Goal: Check status: Check status

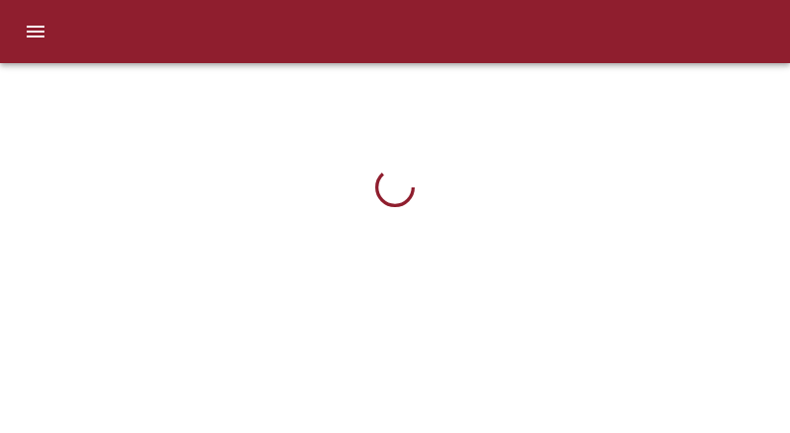
click at [674, 64] on html at bounding box center [395, 148] width 790 height 296
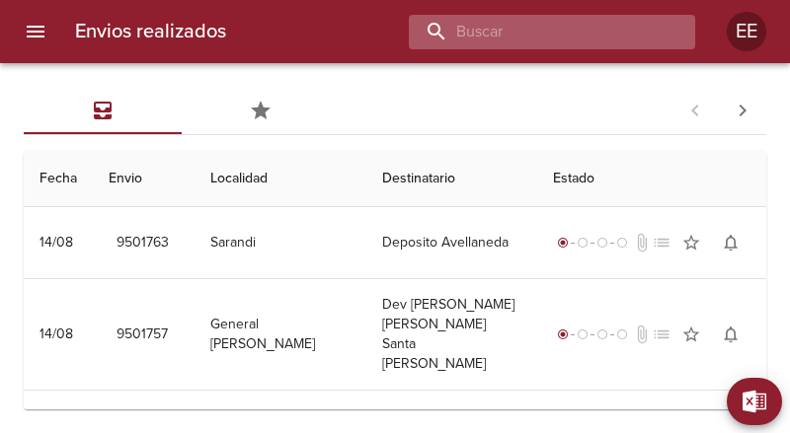
click at [603, 42] on input "buscar" at bounding box center [535, 32] width 253 height 35
paste input "[PERSON_NAME]"
type input "[PERSON_NAME]"
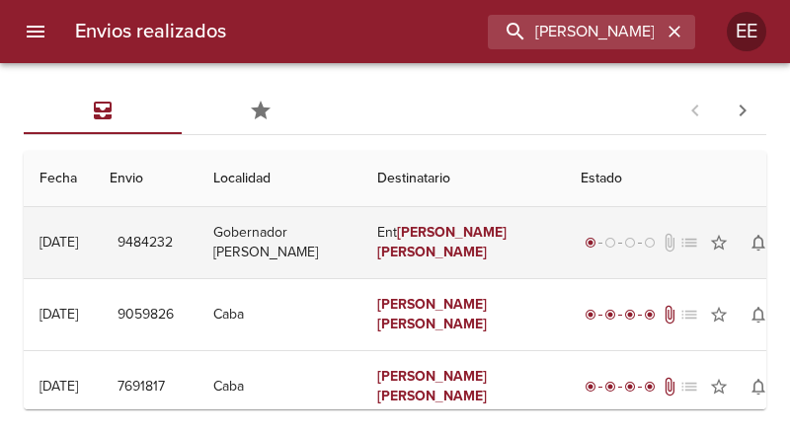
click at [404, 257] on td "Ent [PERSON_NAME]" at bounding box center [462, 242] width 203 height 71
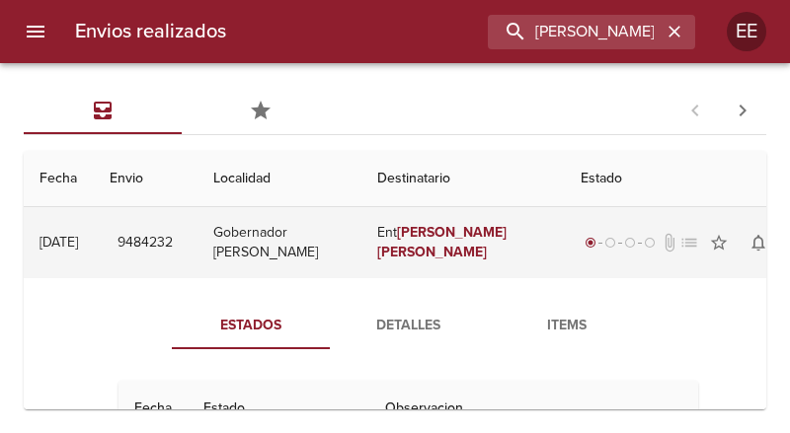
click at [416, 251] on td "Ent [PERSON_NAME]" at bounding box center [462, 242] width 203 height 71
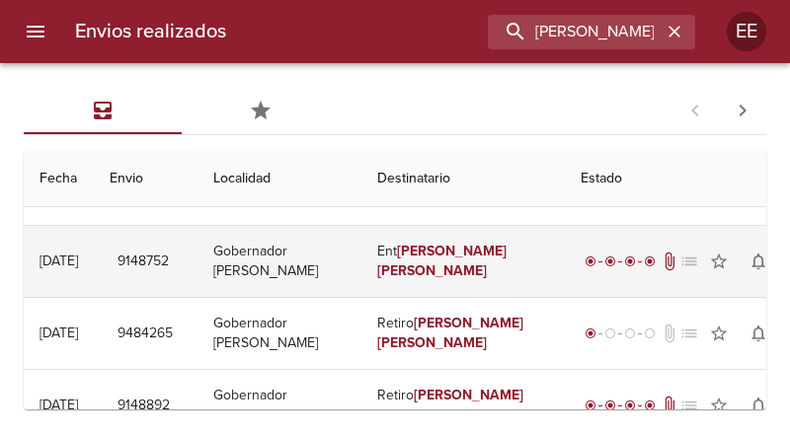
scroll to position [296, 0]
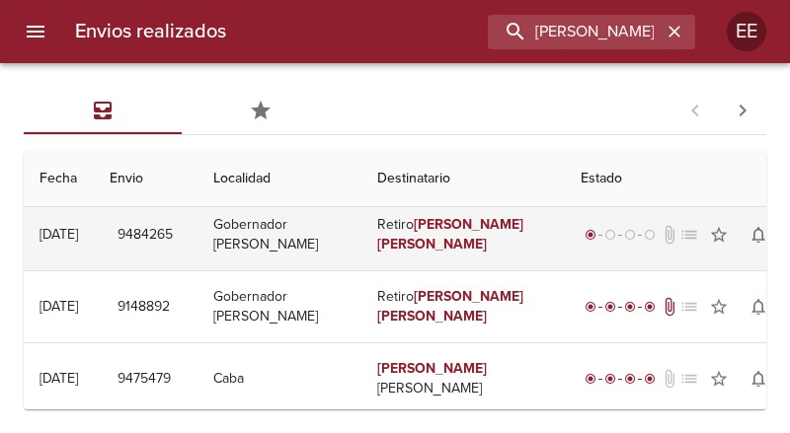
click at [454, 238] on em "[PERSON_NAME]" at bounding box center [432, 244] width 110 height 17
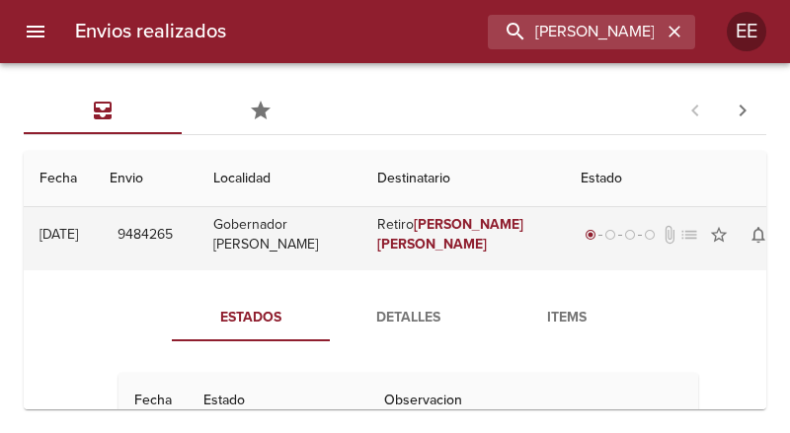
click at [486, 240] on em "[PERSON_NAME]" at bounding box center [432, 244] width 110 height 17
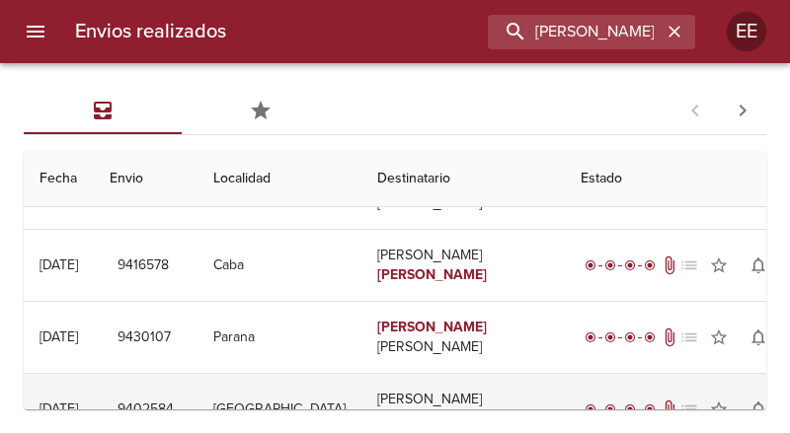
scroll to position [889, 0]
